Goal: Download file/media

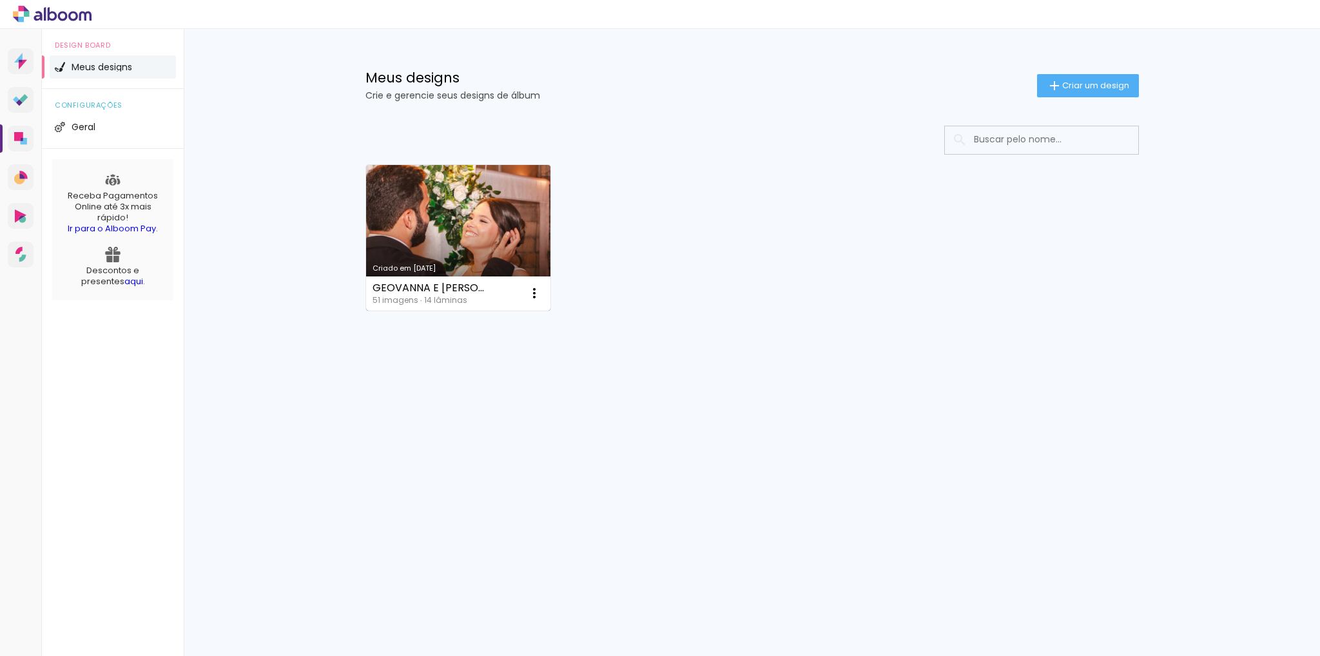
click at [443, 191] on link "Criado em [DATE]" at bounding box center [458, 238] width 185 height 146
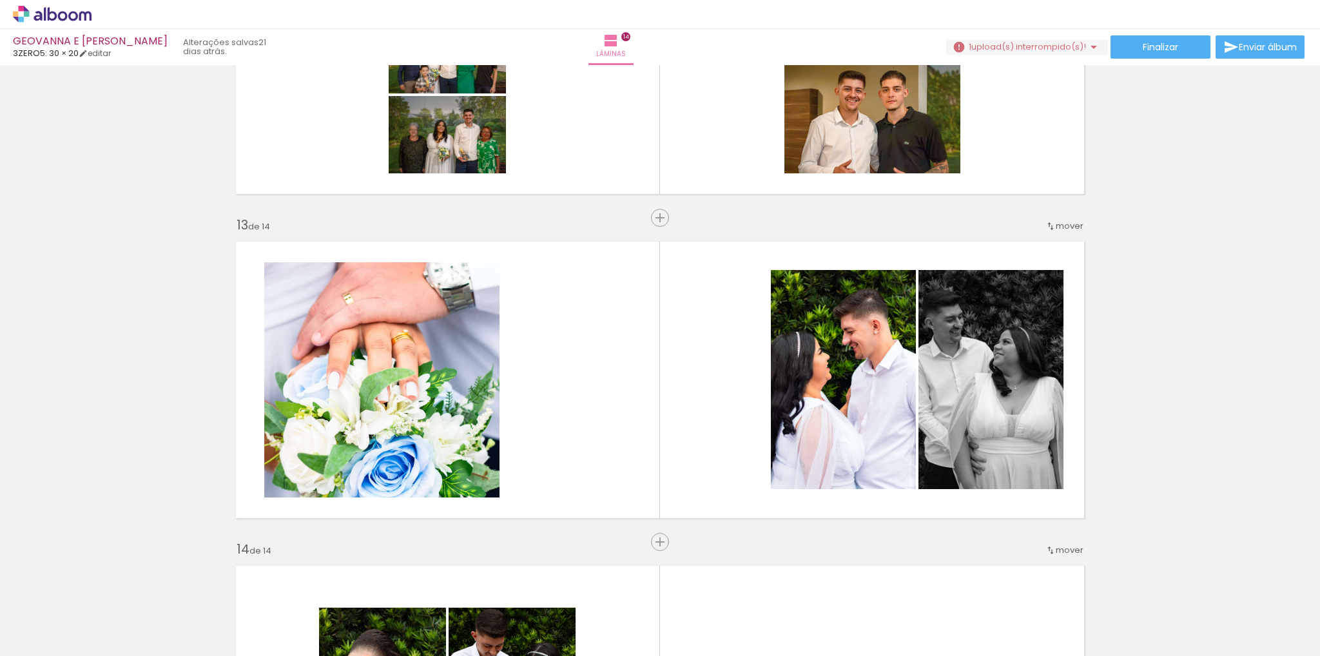
scroll to position [3759, 0]
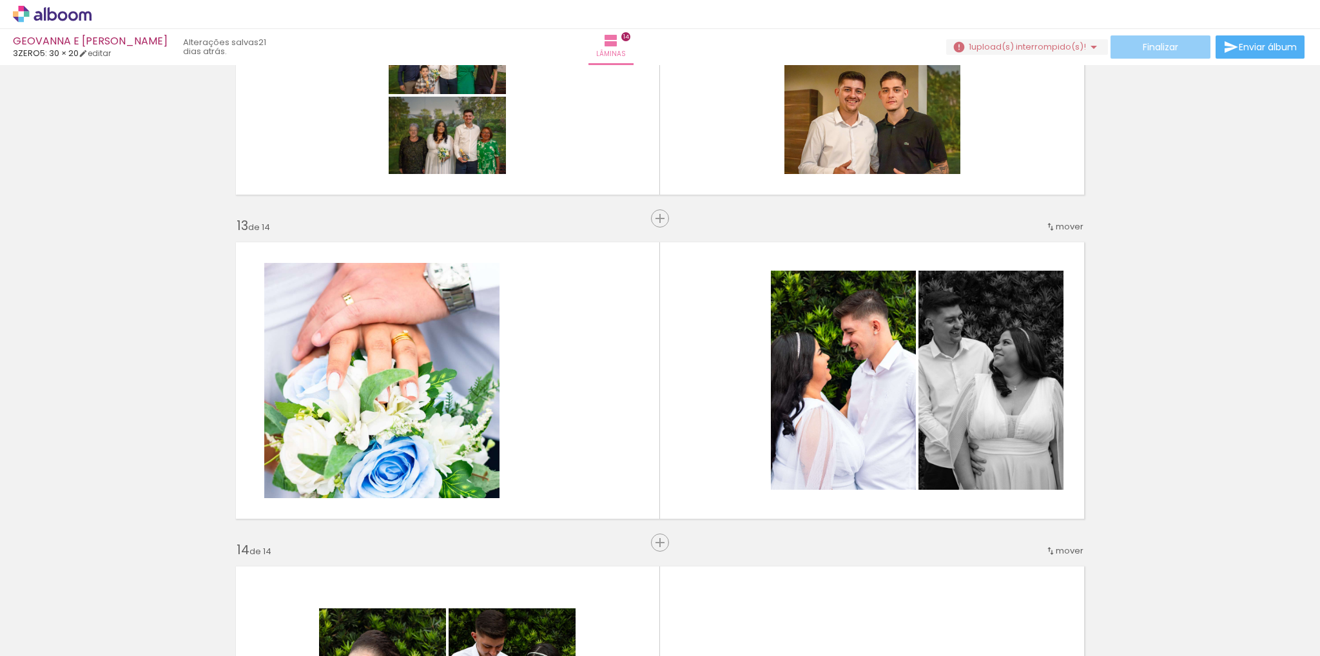
click at [1171, 48] on span "Finalizar" at bounding box center [1160, 47] width 35 height 9
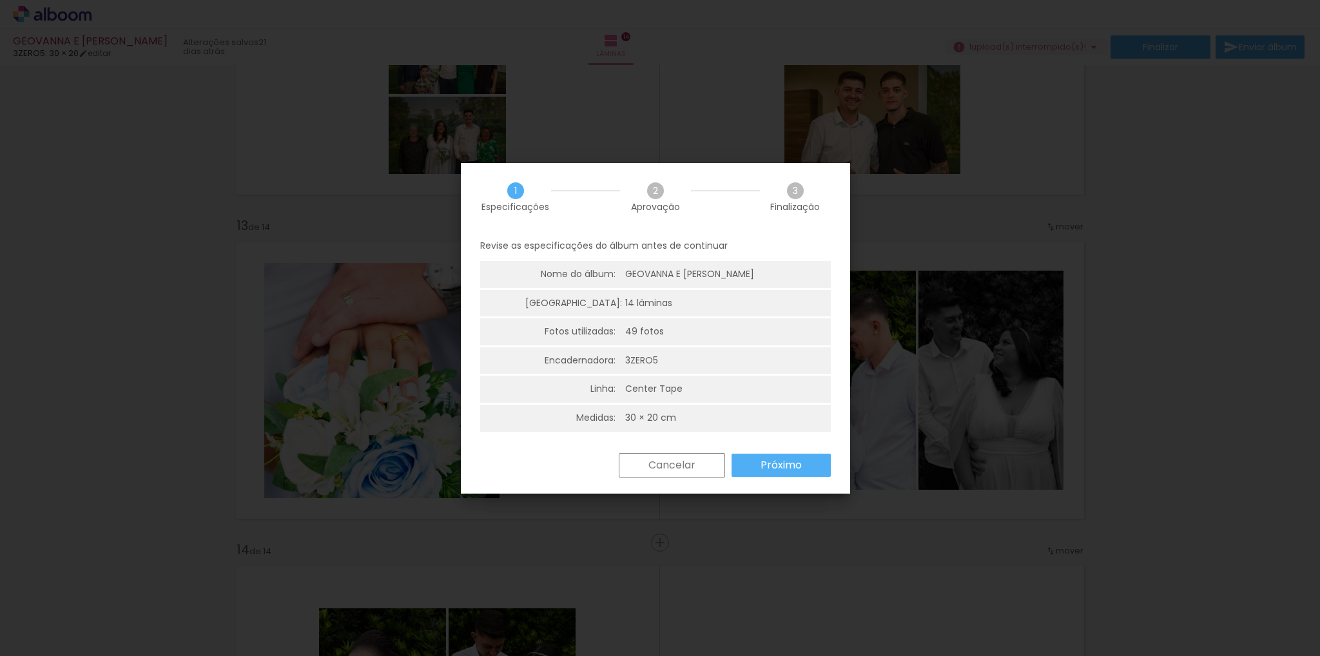
scroll to position [3, 0]
click at [0, 0] on slot "Próximo" at bounding box center [0, 0] width 0 height 0
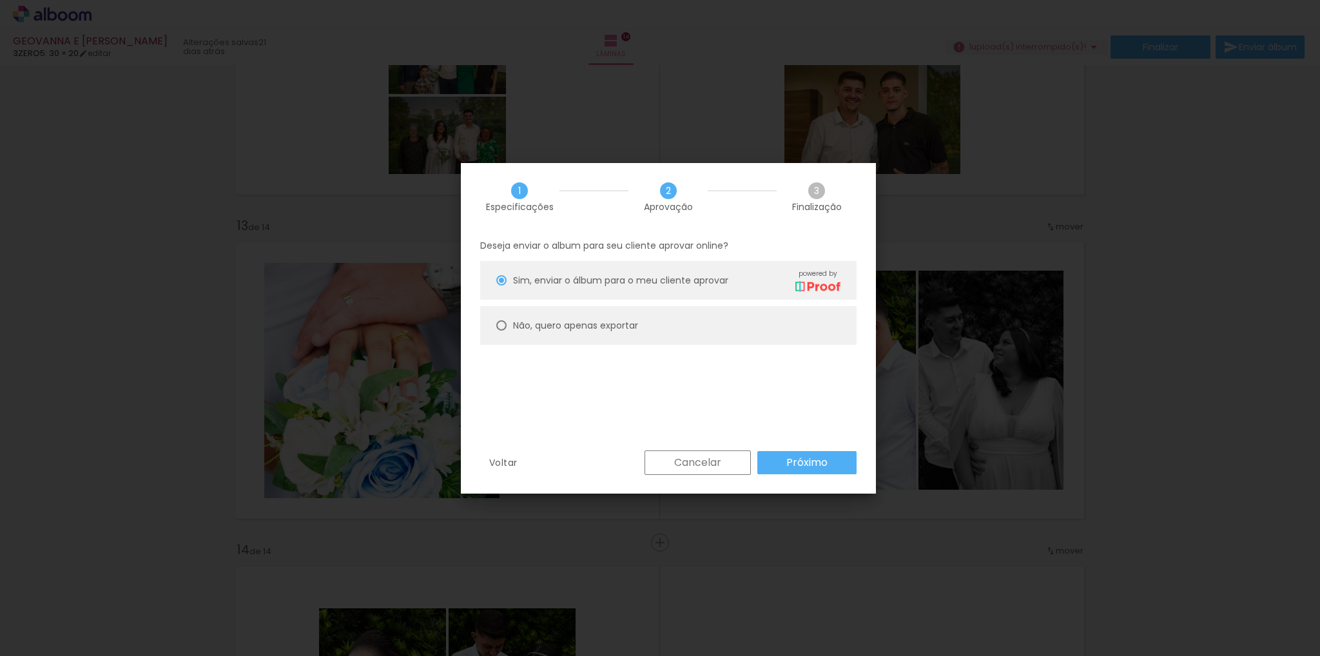
click at [0, 0] on slot "Não, quero apenas exportar" at bounding box center [0, 0] width 0 height 0
type paper-radio-button "on"
click at [0, 0] on slot "Próximo" at bounding box center [0, 0] width 0 height 0
type input "Alta, 300 DPI"
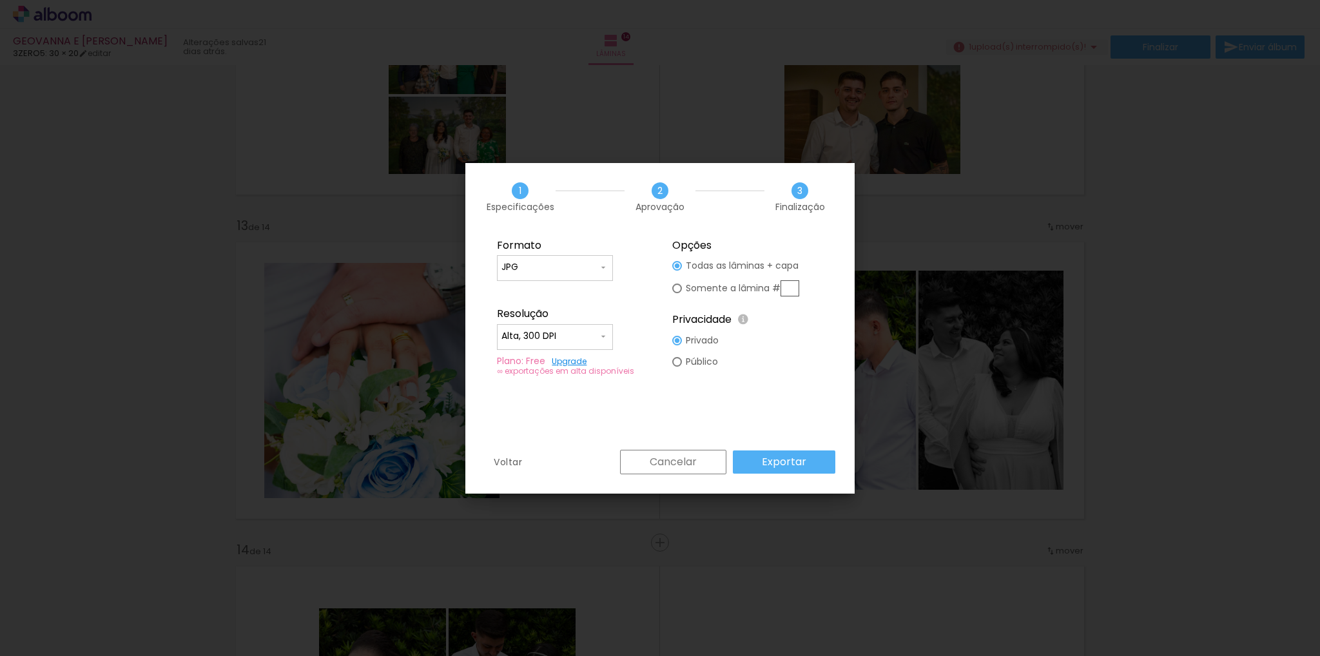
click at [0, 0] on slot "Somente a lâmina #" at bounding box center [0, 0] width 0 height 0
type paper-radio-button "on"
click at [791, 287] on input "text" at bounding box center [790, 288] width 19 height 16
type input "13"
click at [574, 261] on input "JPG" at bounding box center [549, 267] width 97 height 13
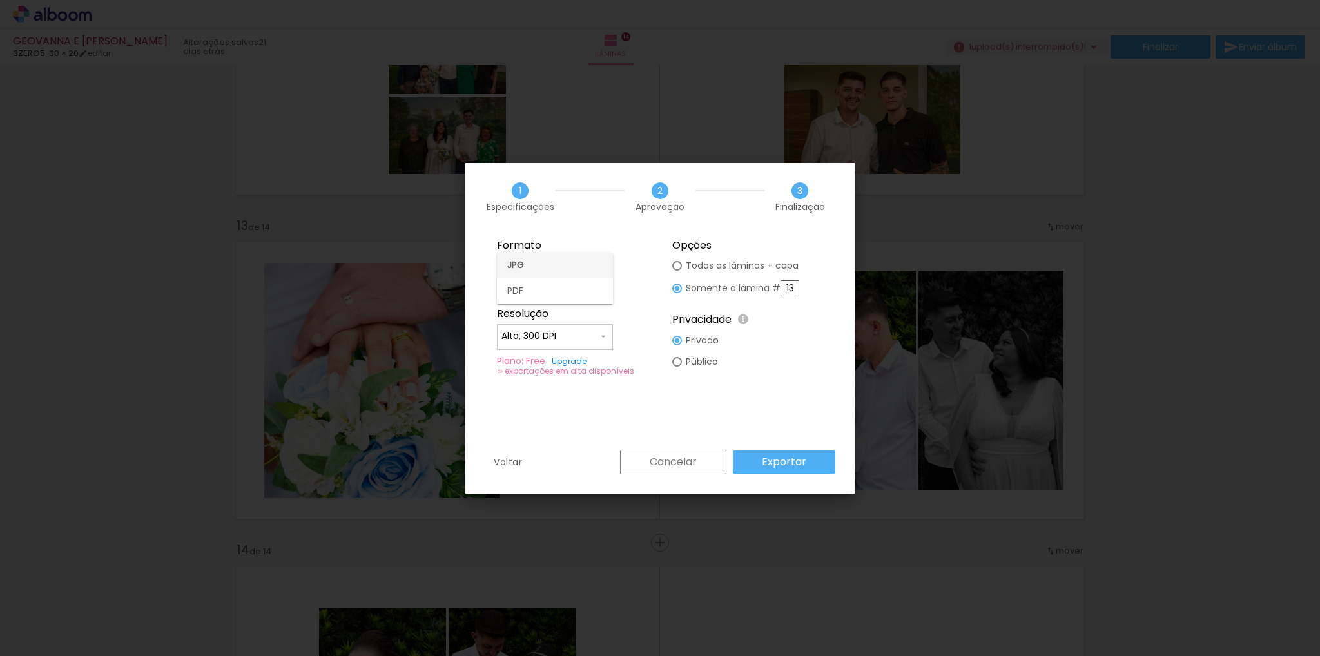
click at [572, 268] on paper-item "JPG" at bounding box center [555, 266] width 116 height 26
click at [0, 0] on slot "Exportar" at bounding box center [0, 0] width 0 height 0
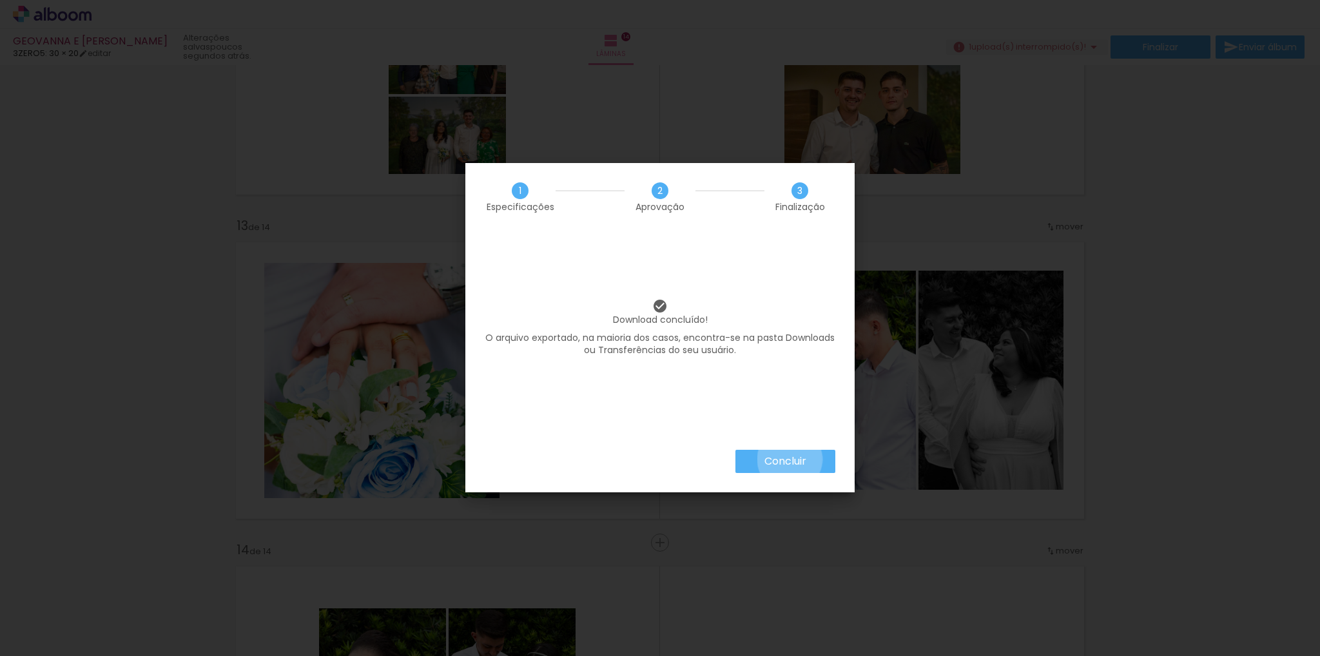
click at [0, 0] on slot "Concluir" at bounding box center [0, 0] width 0 height 0
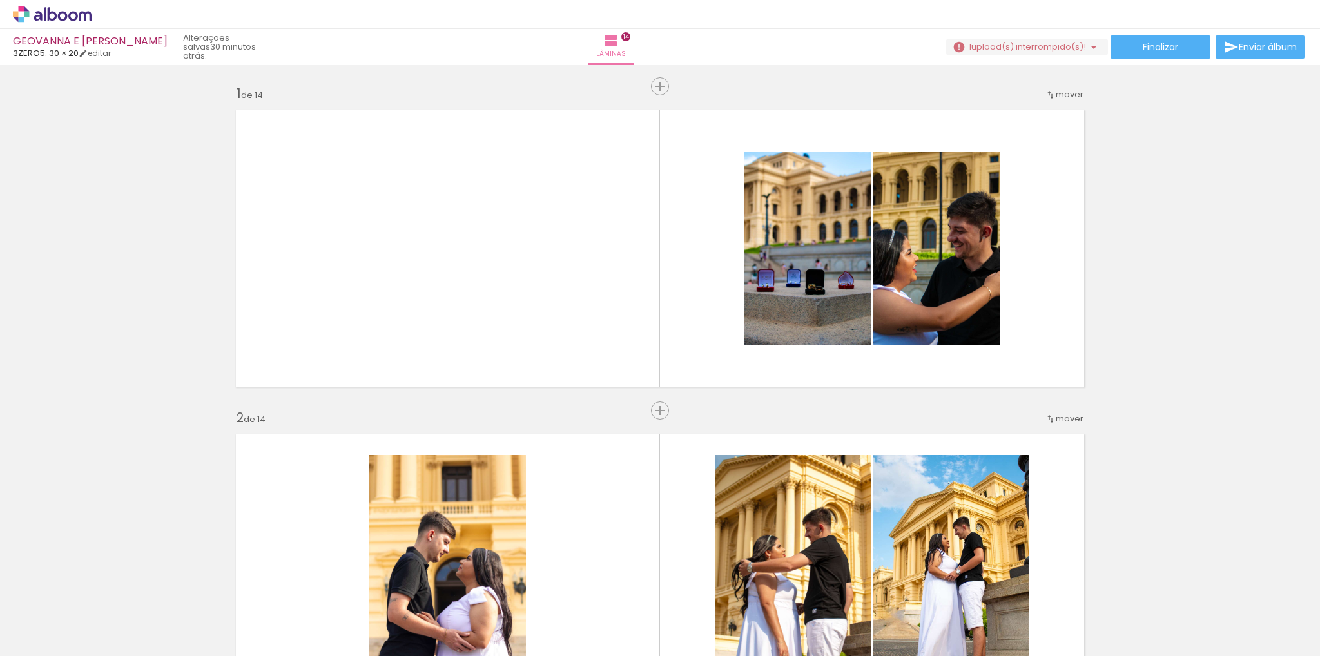
scroll to position [3759, 0]
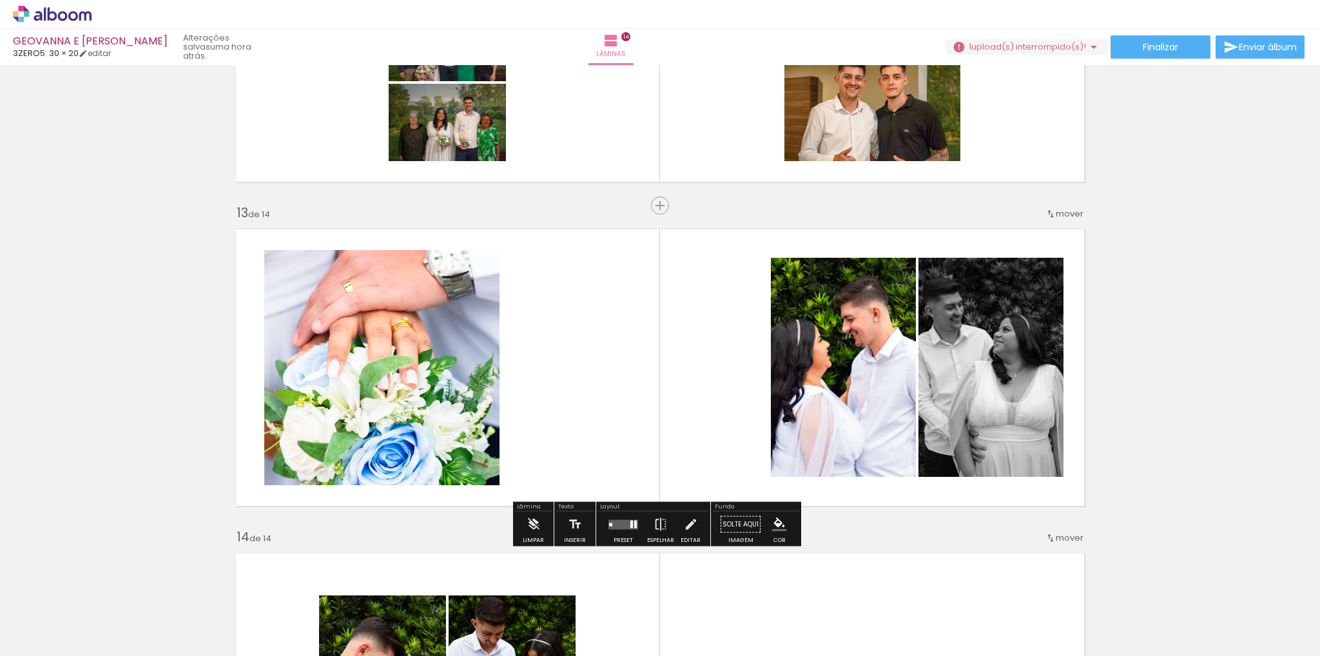
scroll to position [3759, 0]
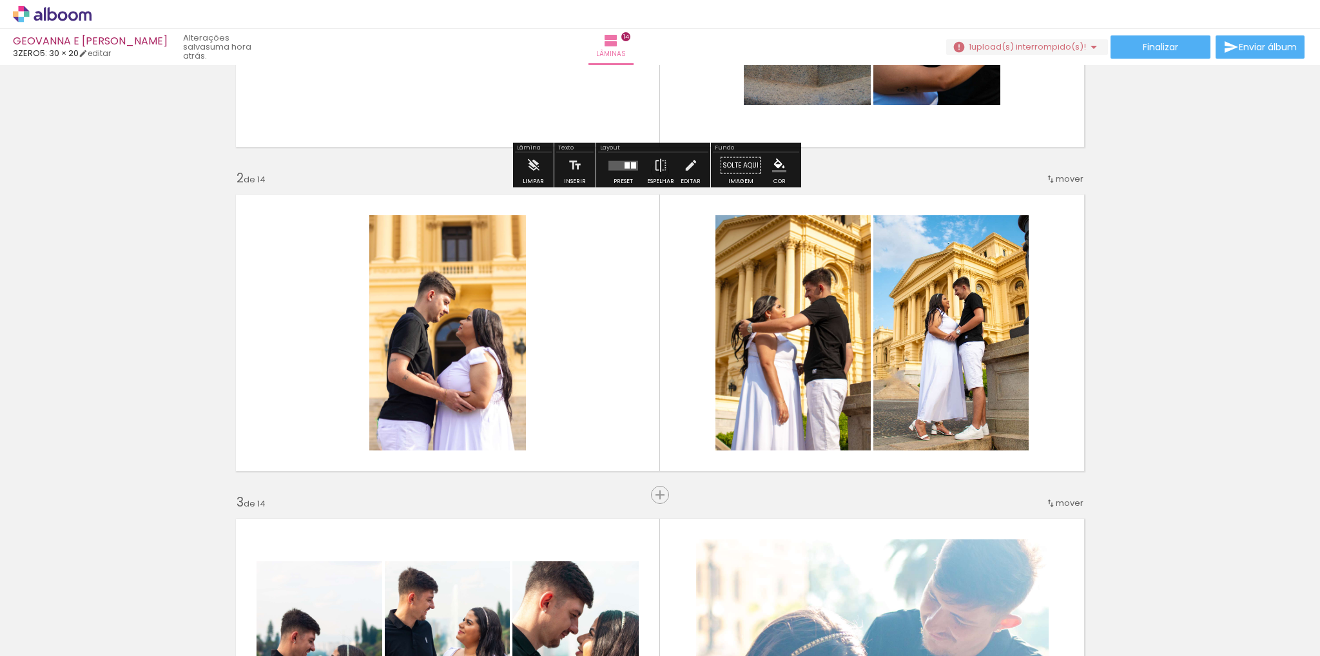
scroll to position [258, 0]
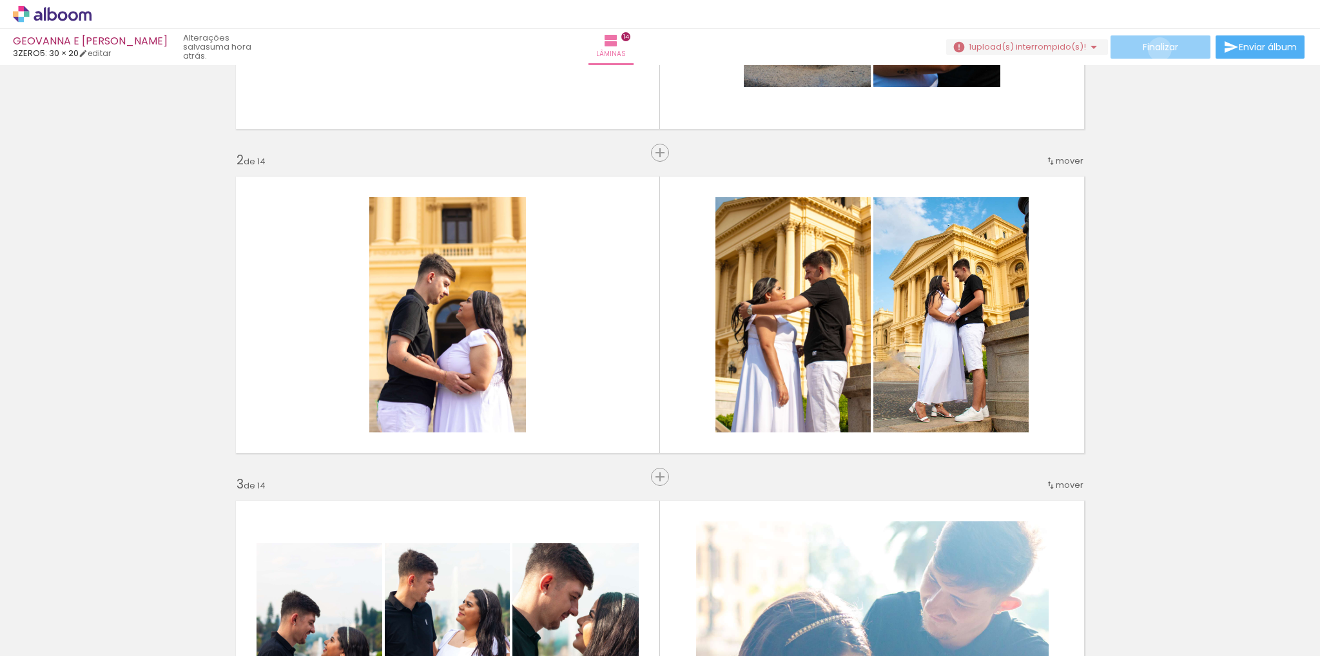
click at [1155, 49] on span "Finalizar" at bounding box center [1160, 47] width 35 height 9
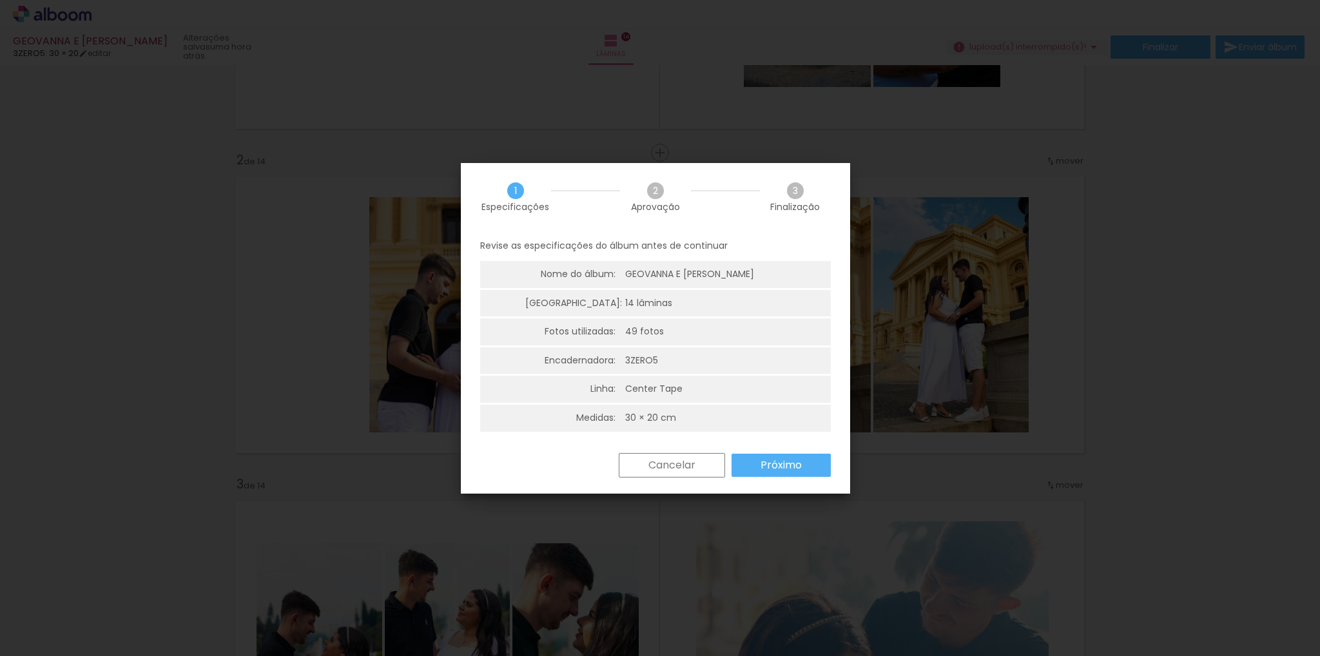
click at [0, 0] on slot "Próximo" at bounding box center [0, 0] width 0 height 0
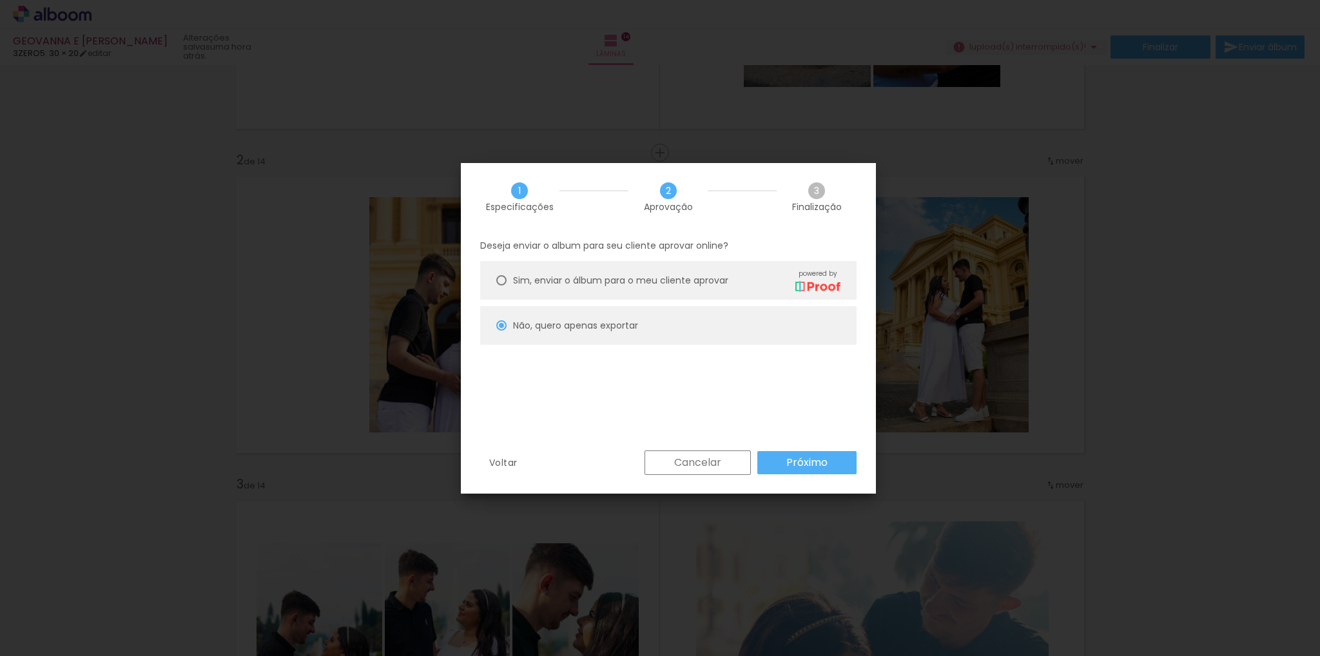
click at [625, 335] on paper-radio-button "Não, quero apenas exportar" at bounding box center [668, 325] width 376 height 39
type paper-radio-button "on"
click at [0, 0] on slot "Próximo" at bounding box center [0, 0] width 0 height 0
type input "Alta, 300 DPI"
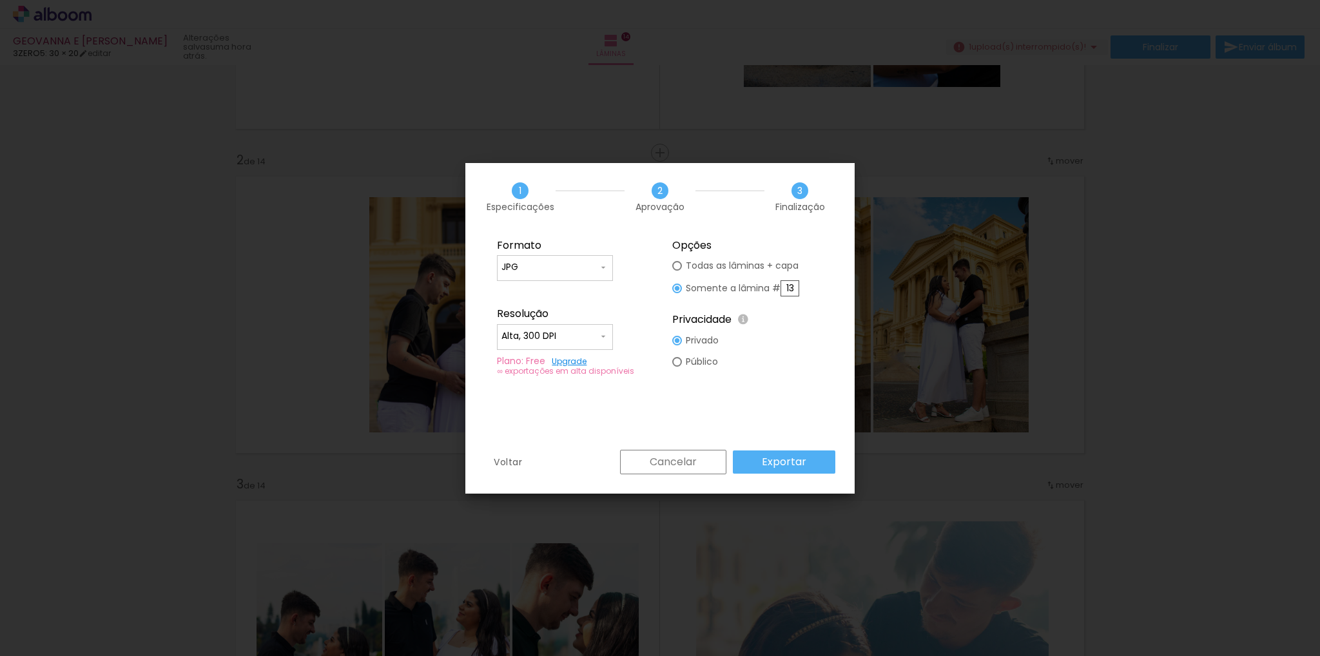
drag, startPoint x: 796, startPoint y: 289, endPoint x: 774, endPoint y: 288, distance: 22.6
click at [0, 0] on slot "Somente a lâmina # 13" at bounding box center [0, 0] width 0 height 0
type paper-radio-button "on"
type input "2"
click at [0, 0] on slot "Exportar" at bounding box center [0, 0] width 0 height 0
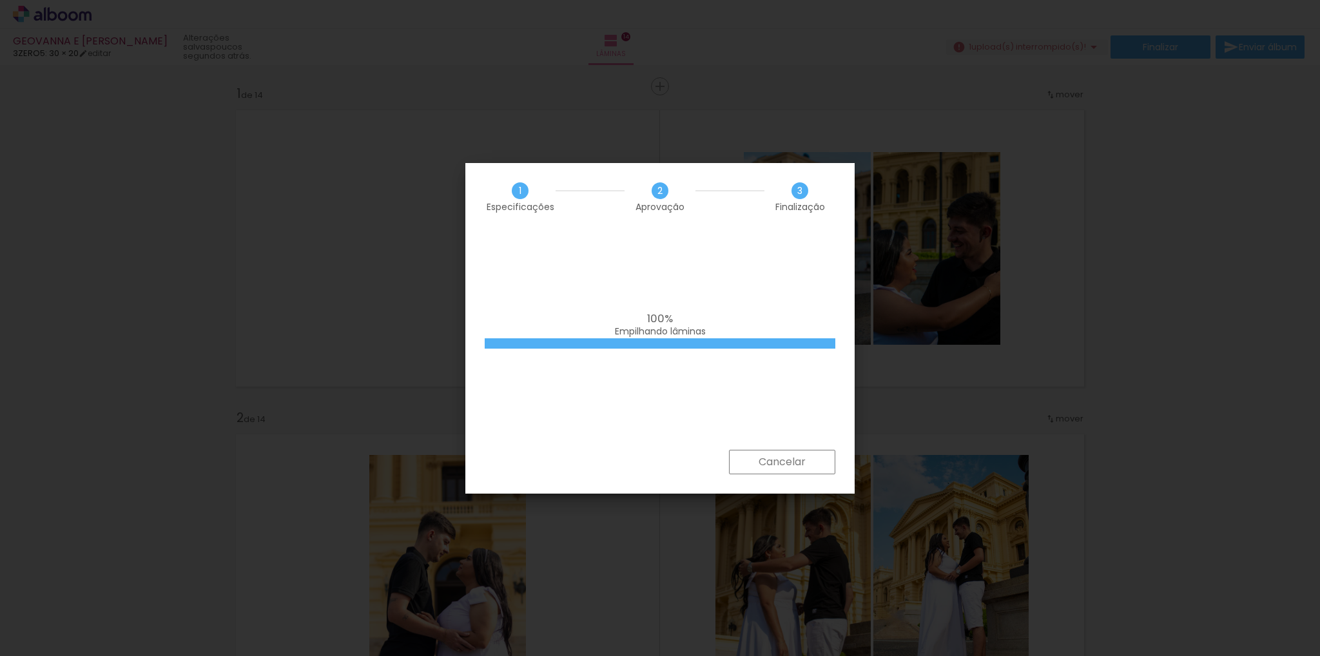
scroll to position [258, 0]
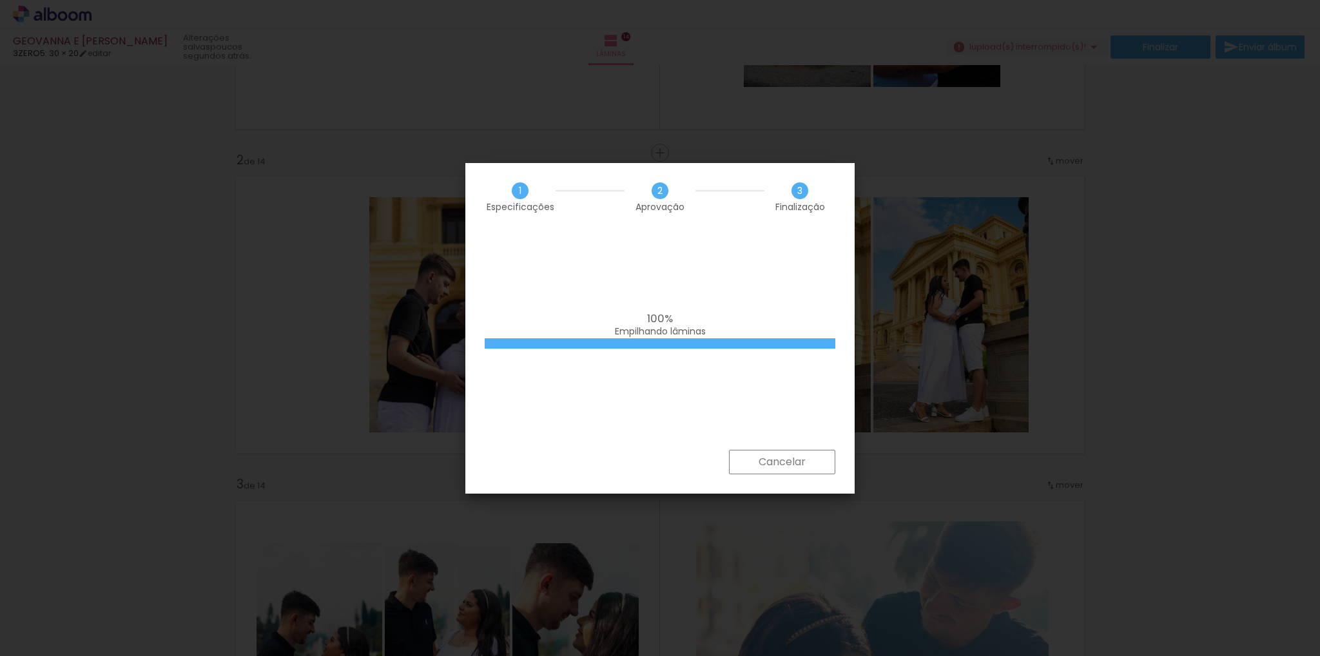
click at [0, 0] on slot "Cancelar" at bounding box center [0, 0] width 0 height 0
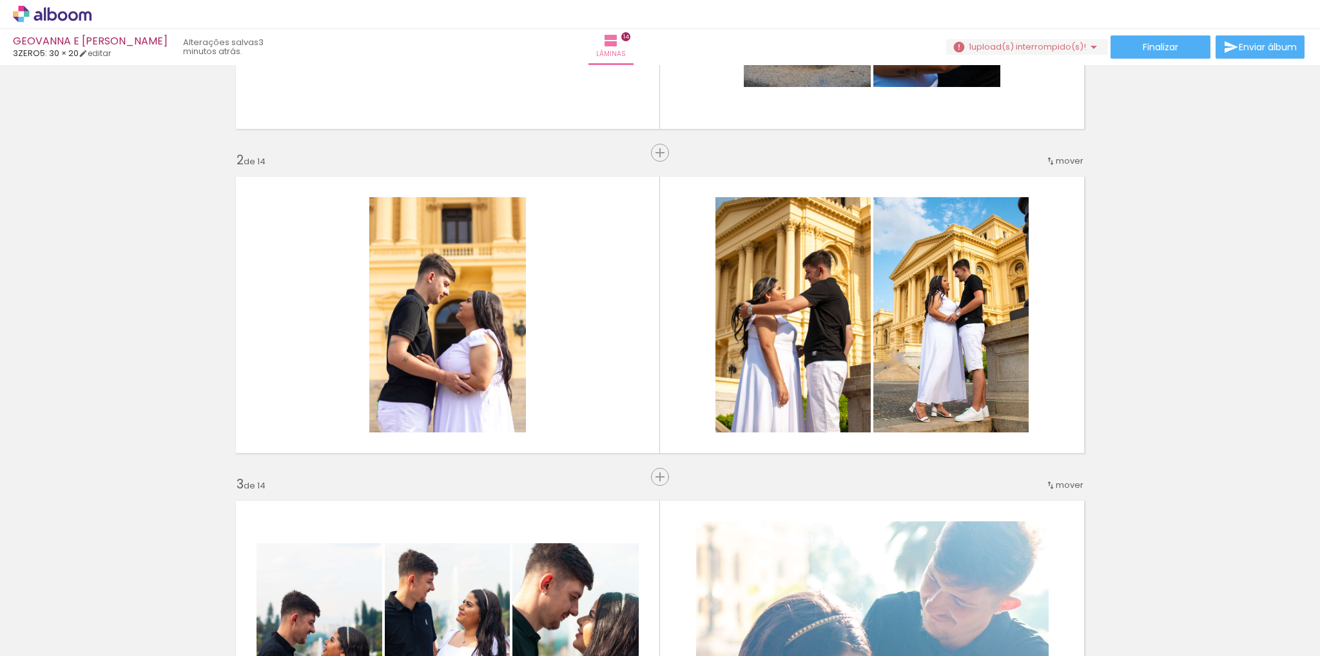
scroll to position [0, 0]
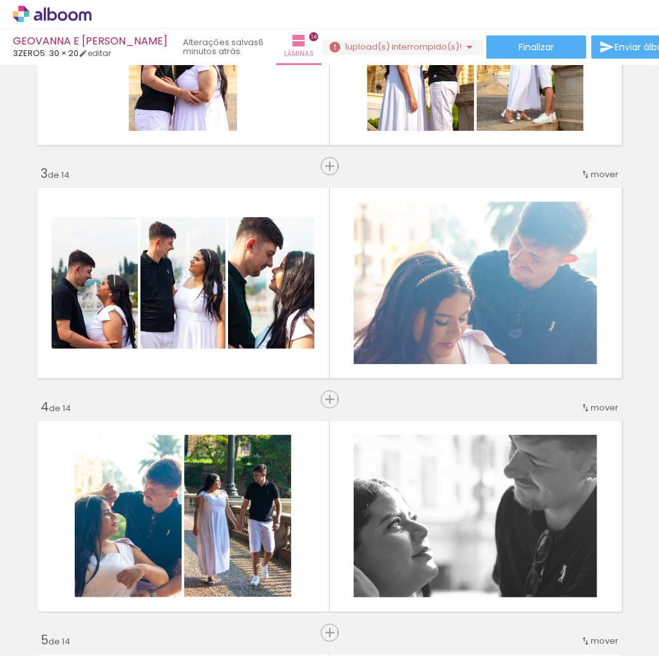
scroll to position [296, 0]
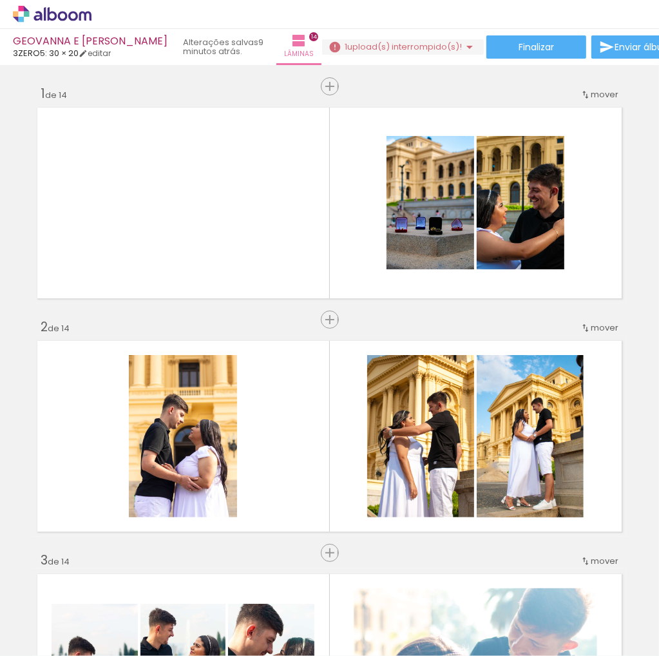
scroll to position [296, 0]
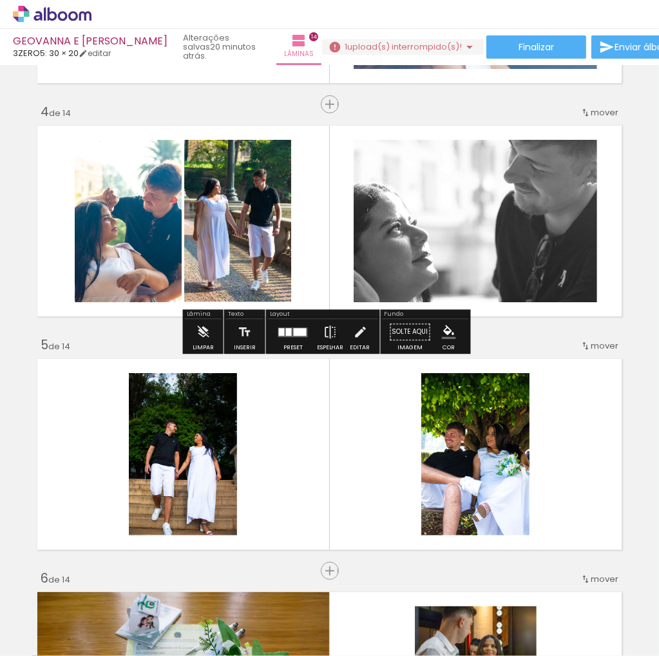
scroll to position [683, 0]
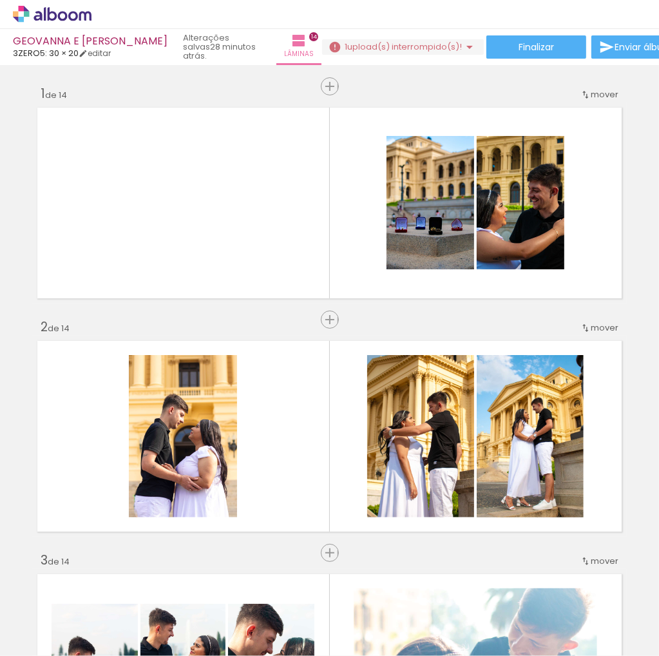
scroll to position [683, 0]
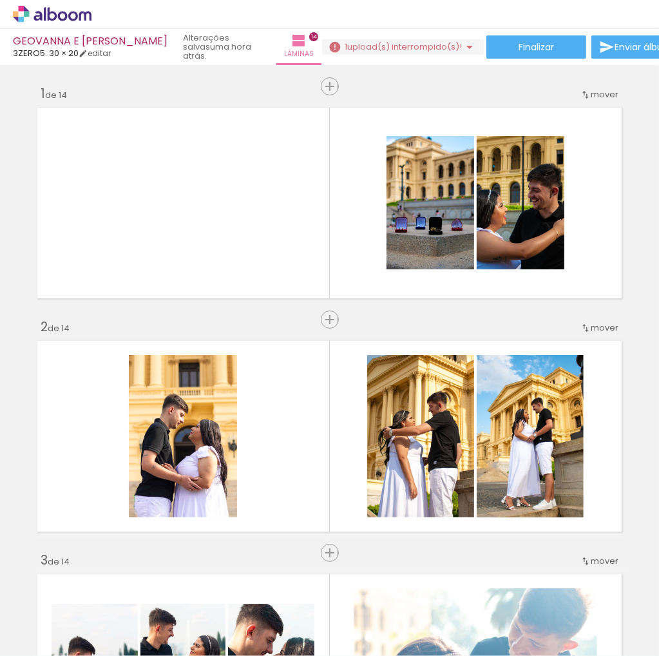
scroll to position [683, 0]
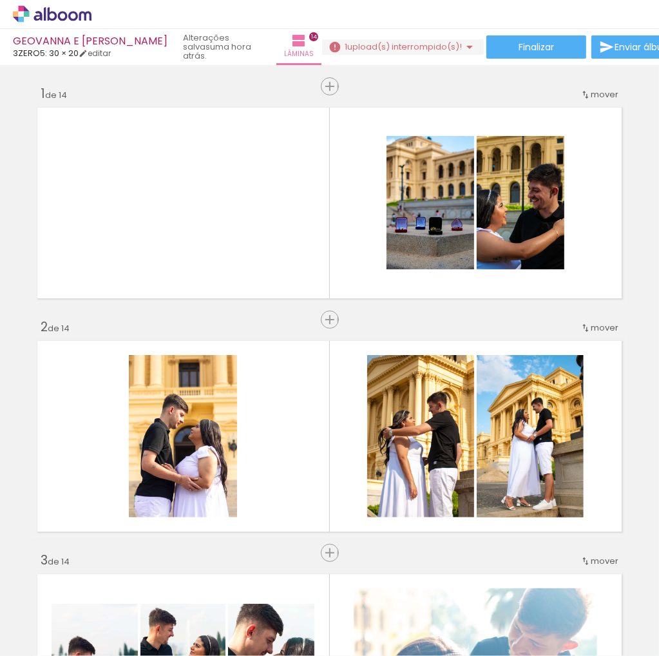
scroll to position [683, 0]
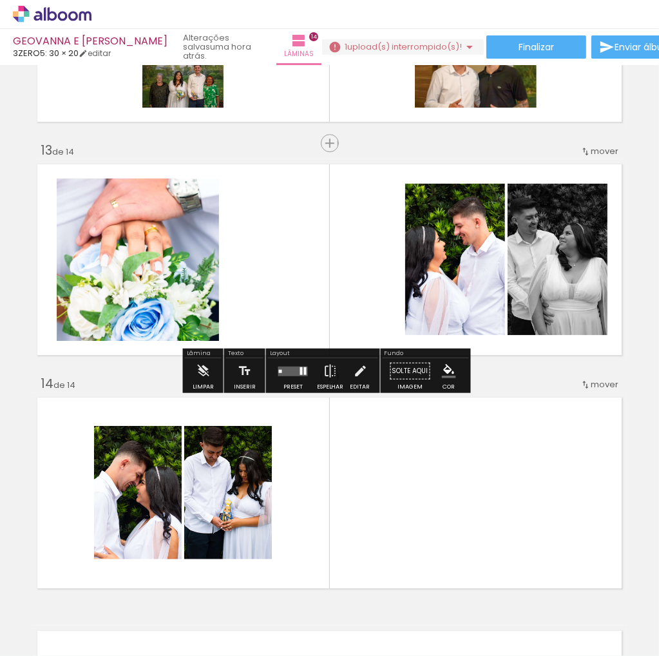
scroll to position [2745, 0]
